Goal: Obtain resource: Download file/media

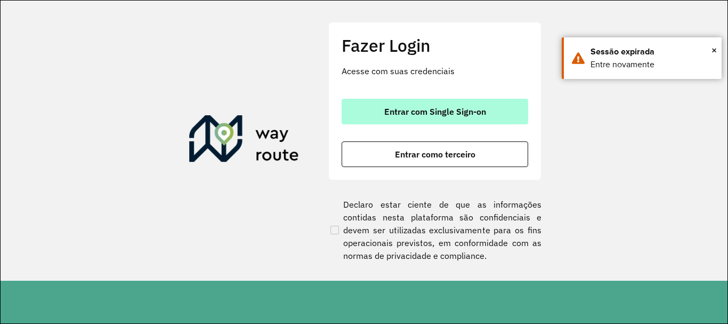
click at [446, 111] on span "Entrar com Single Sign-on" at bounding box center [435, 111] width 102 height 9
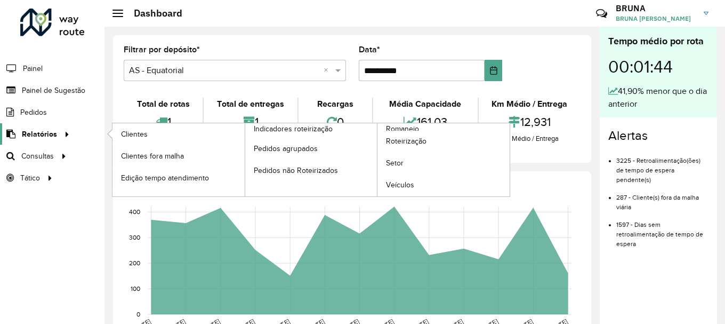
click at [54, 136] on span "Relatórios" at bounding box center [39, 133] width 35 height 11
click at [152, 134] on link "Clientes" at bounding box center [178, 133] width 132 height 21
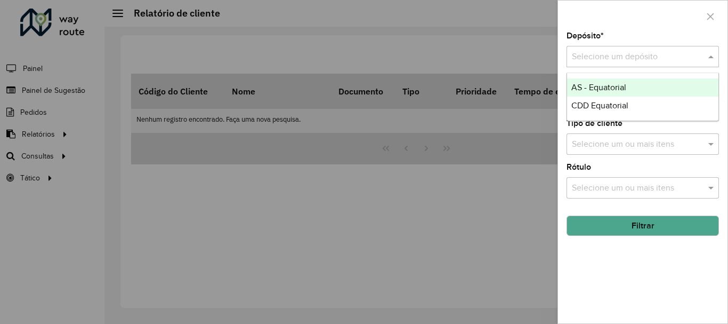
click at [646, 57] on input "text" at bounding box center [632, 57] width 120 height 13
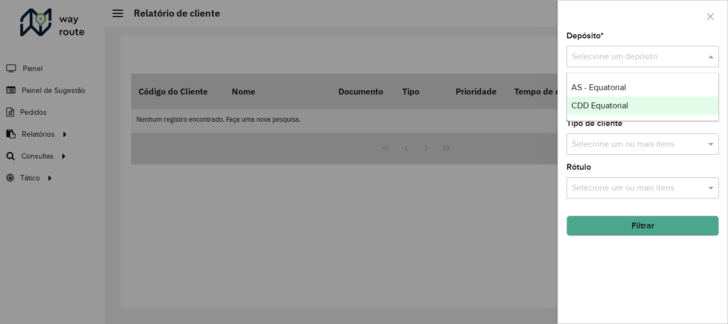
click at [594, 107] on span "CDD Equatorial" at bounding box center [599, 105] width 57 height 9
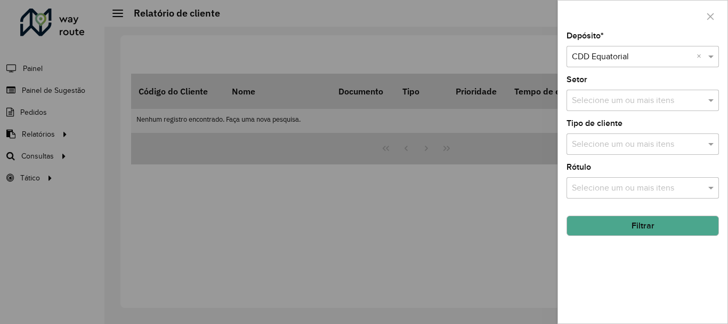
click at [594, 222] on button "Filtrar" at bounding box center [643, 225] width 152 height 20
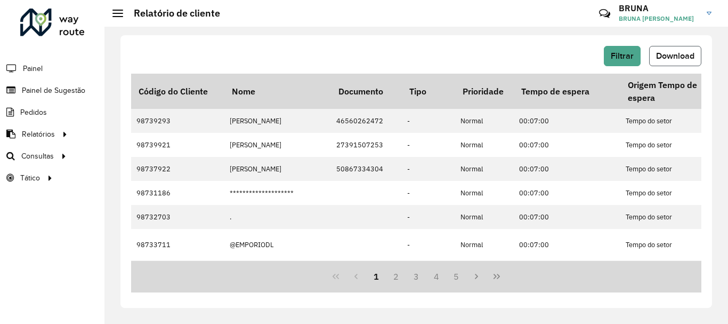
click at [657, 52] on span "Download" at bounding box center [675, 55] width 38 height 9
click at [454, 42] on div "Filtrar Download Código do Cliente Nome Documento Tipo Prioridade Tempo de espe…" at bounding box center [416, 171] width 592 height 272
